Goal: Find contact information: Find contact information

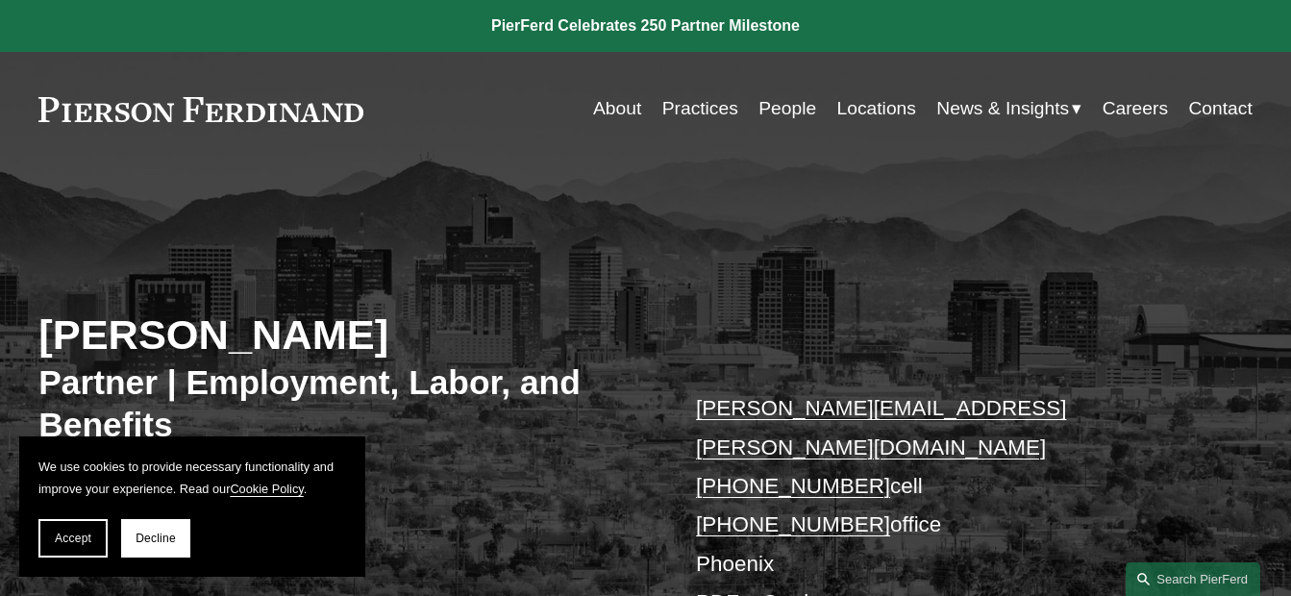
click at [1228, 106] on link "Contact" at bounding box center [1219, 108] width 63 height 37
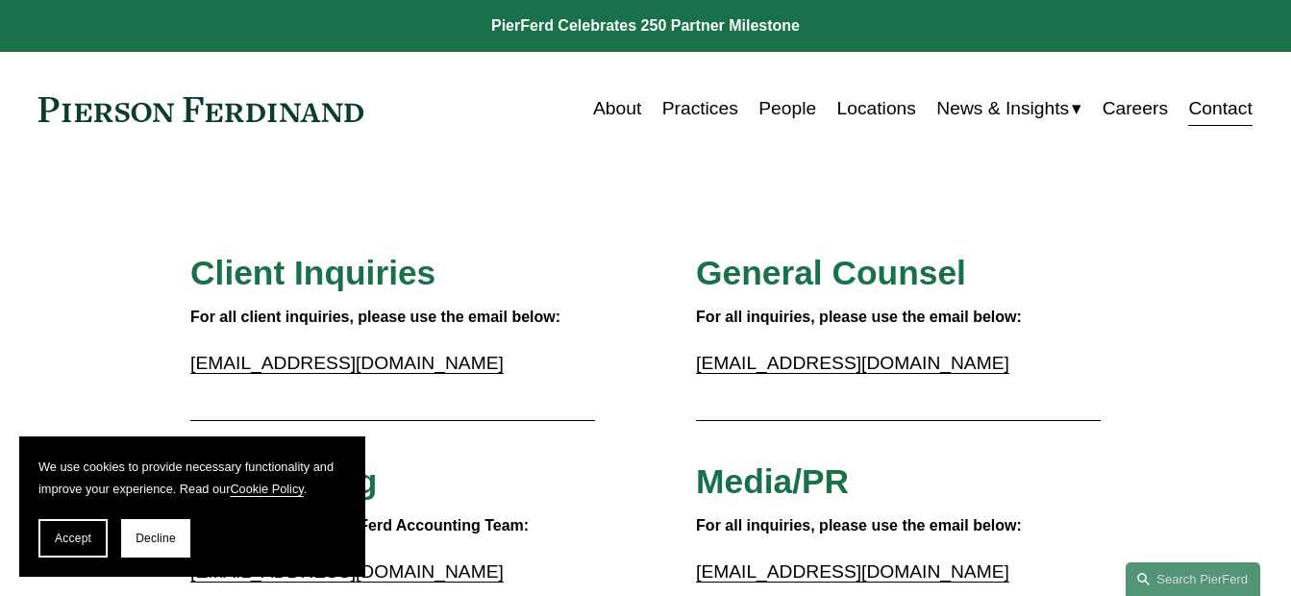
click at [881, 115] on link "Locations" at bounding box center [876, 108] width 79 height 37
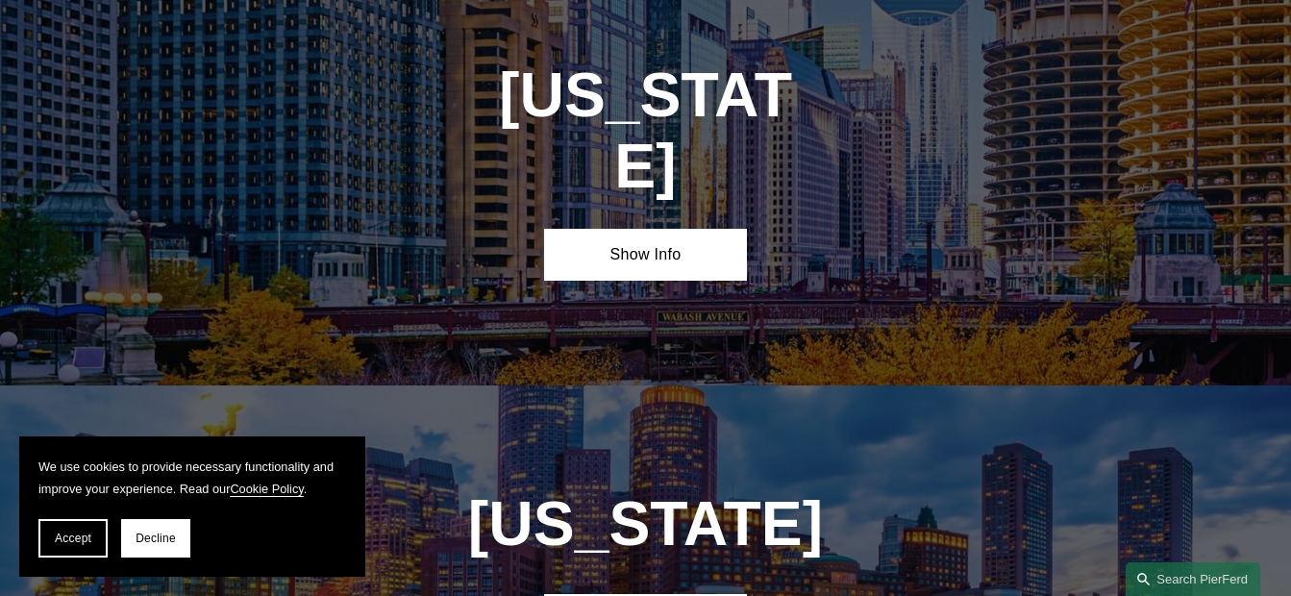
scroll to position [3095, 0]
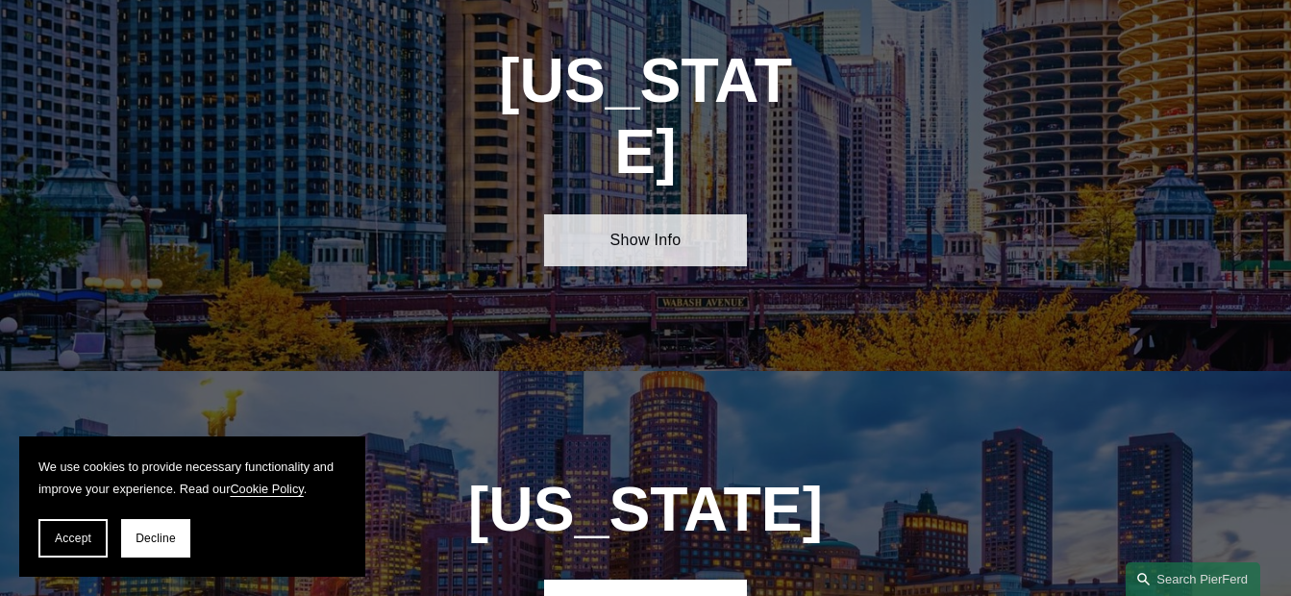
click at [686, 214] on link "Show Info" at bounding box center [645, 240] width 202 height 52
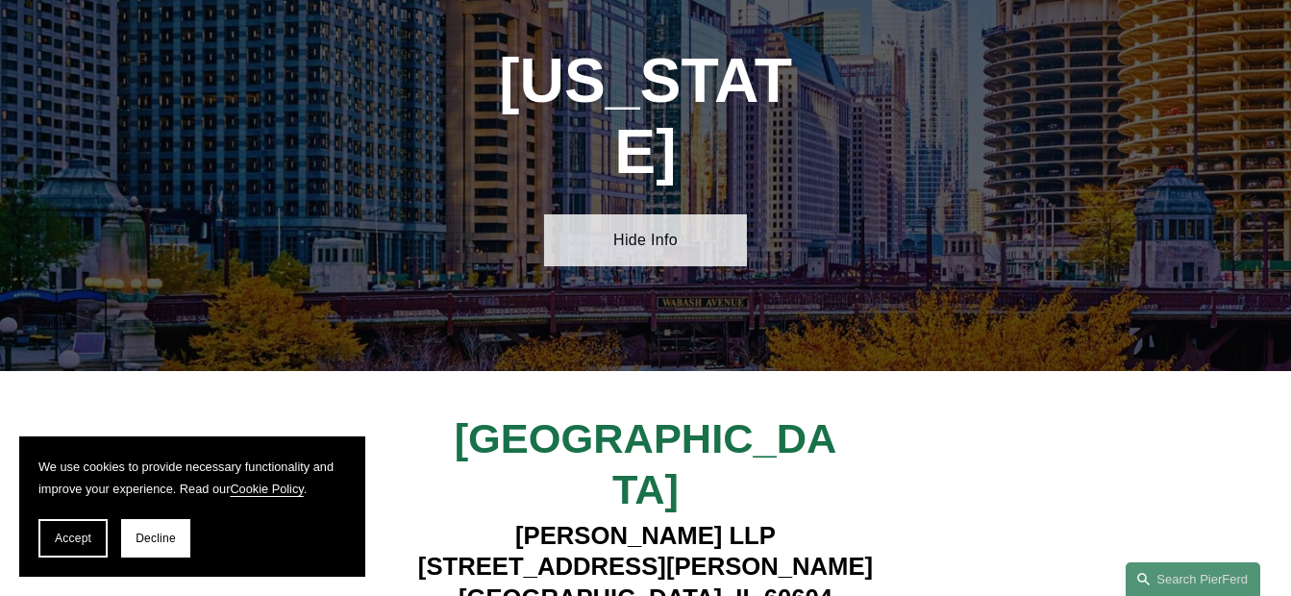
click at [686, 214] on link "Hide Info" at bounding box center [645, 240] width 202 height 52
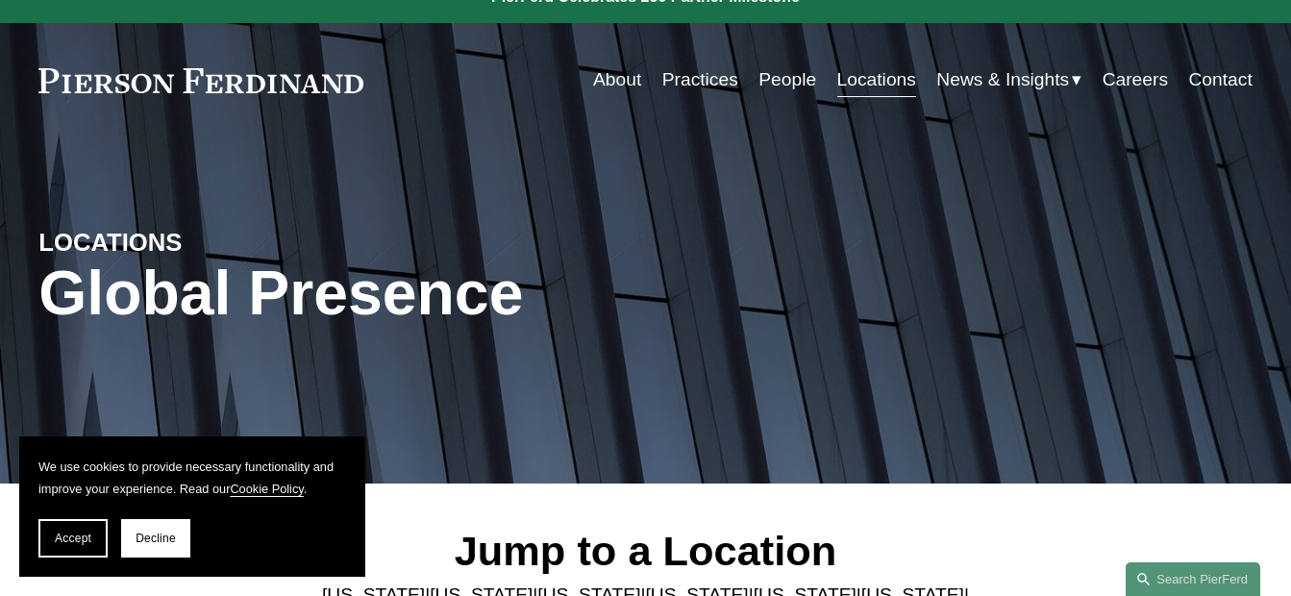
scroll to position [0, 0]
